Goal: Navigation & Orientation: Find specific page/section

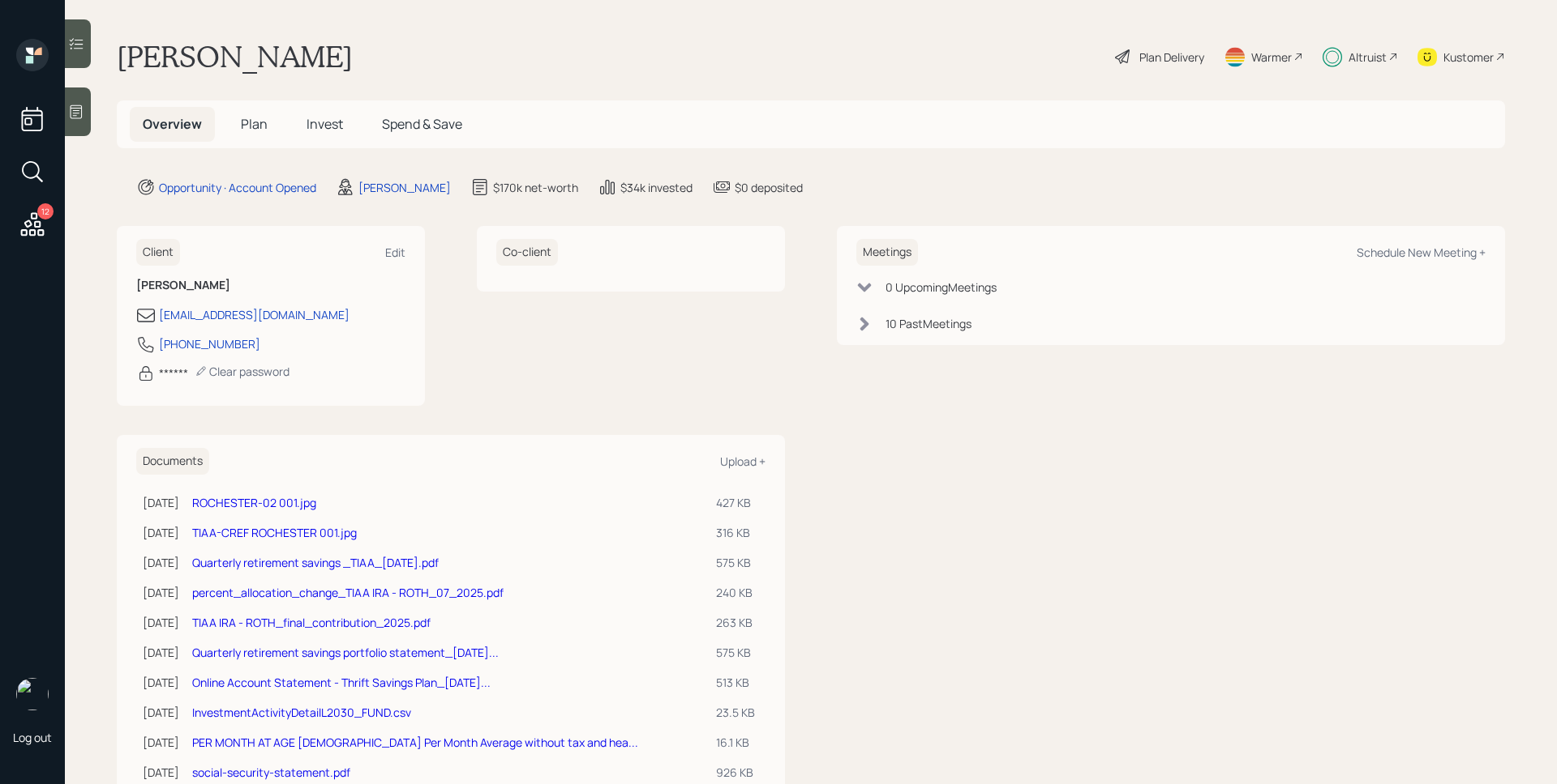
click at [1355, 58] on div "Altruist" at bounding box center [1367, 57] width 38 height 17
click at [1355, 61] on div "Altruist" at bounding box center [1367, 57] width 38 height 17
